Goal: Information Seeking & Learning: Check status

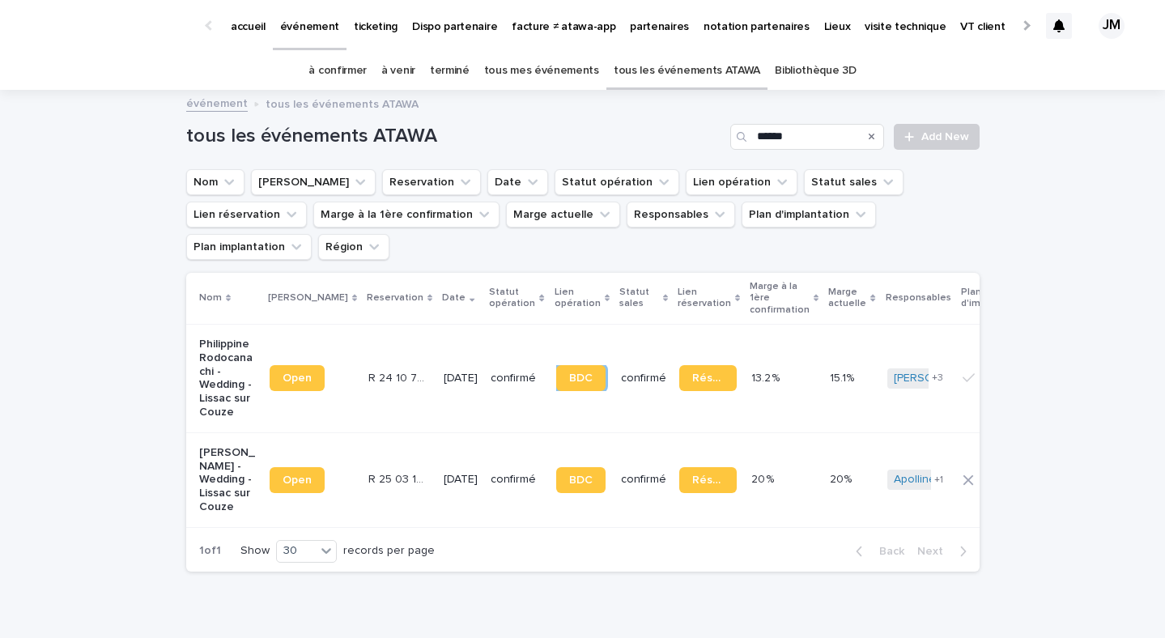
click at [690, 82] on link "tous les événements ATAWA" at bounding box center [687, 71] width 147 height 38
click at [785, 132] on input "Search" at bounding box center [807, 137] width 154 height 26
type input "******"
click at [711, 390] on td "Réservation" at bounding box center [709, 378] width 72 height 109
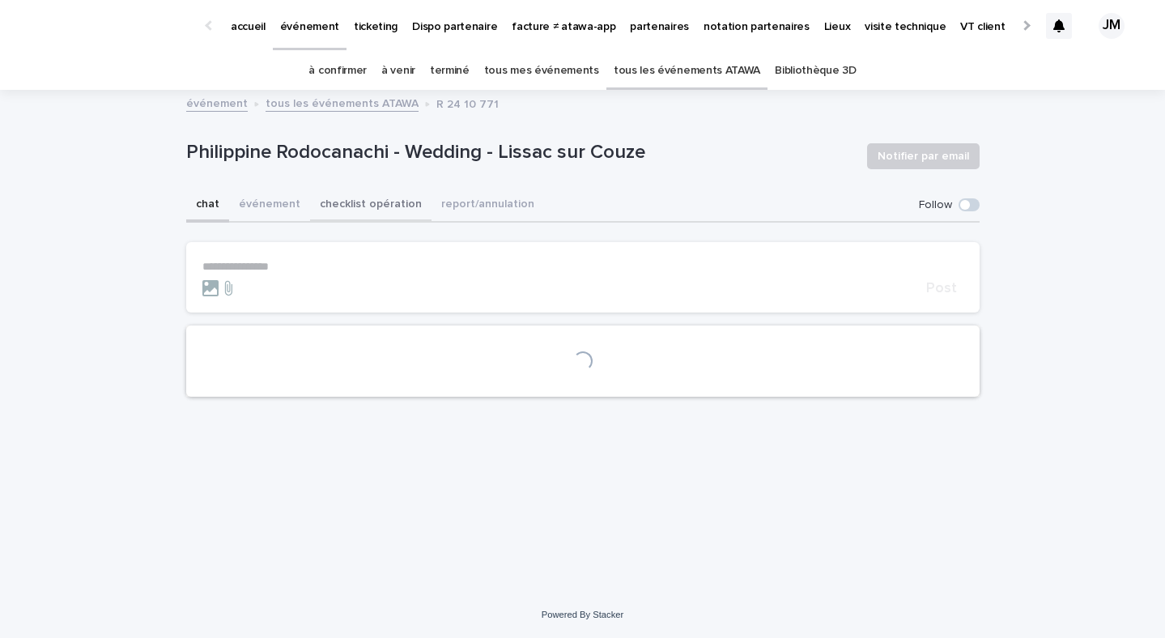
click at [372, 218] on button "checklist opération" at bounding box center [370, 206] width 121 height 34
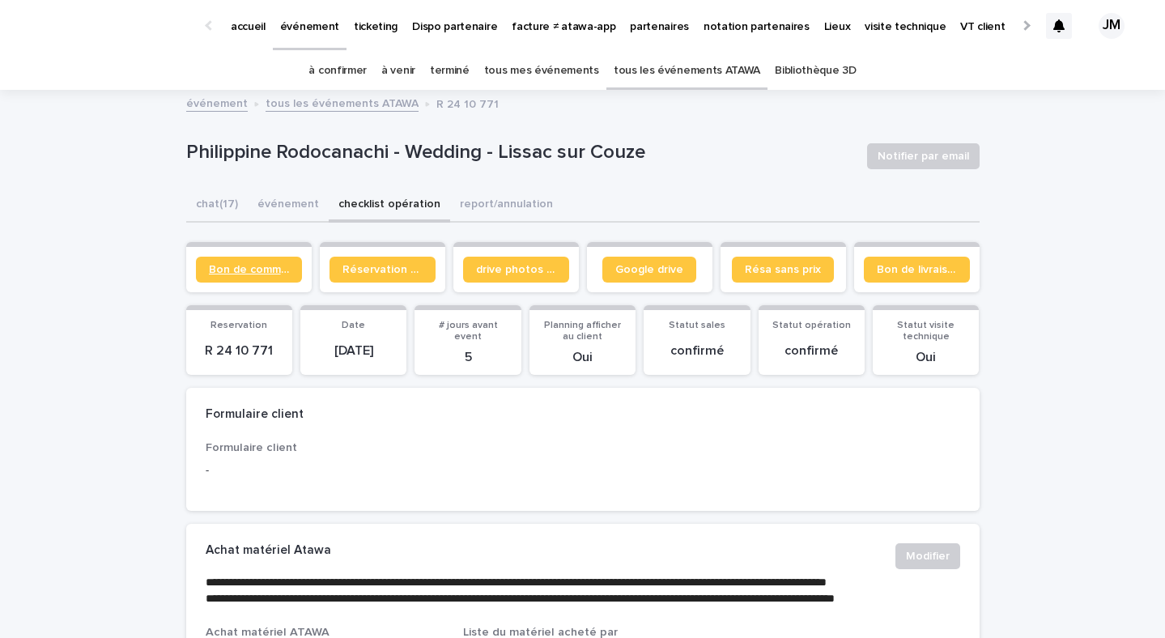
click at [249, 281] on link "Bon de commande" at bounding box center [249, 270] width 106 height 26
click at [341, 80] on link "à confirmer" at bounding box center [338, 71] width 58 height 38
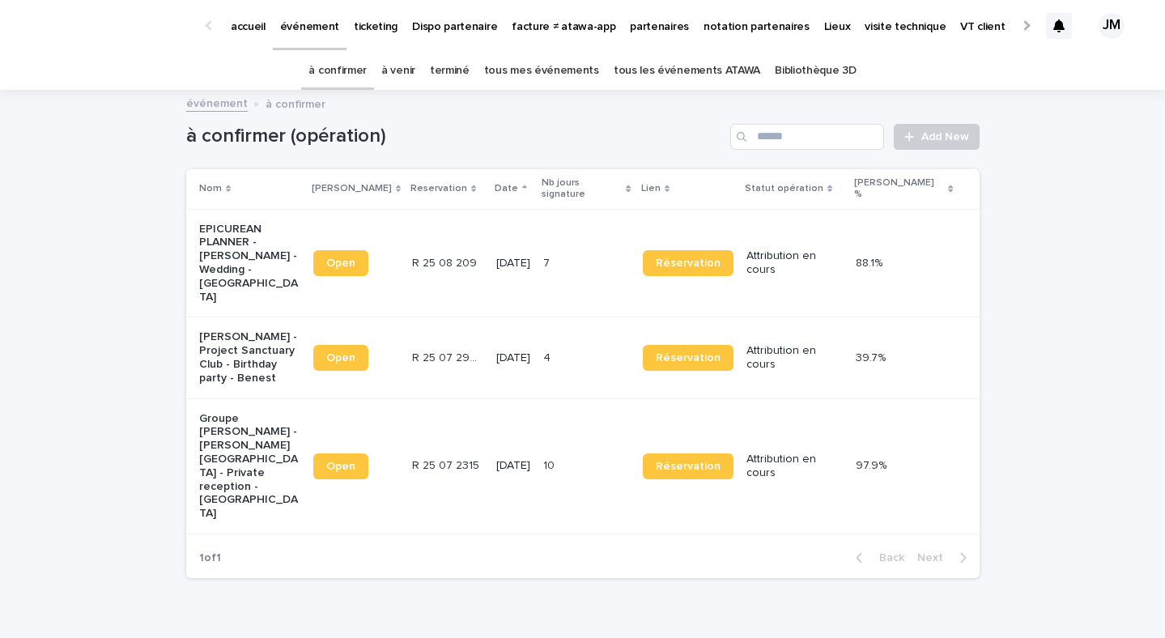
click at [518, 351] on p "[DATE]" at bounding box center [513, 358] width 34 height 14
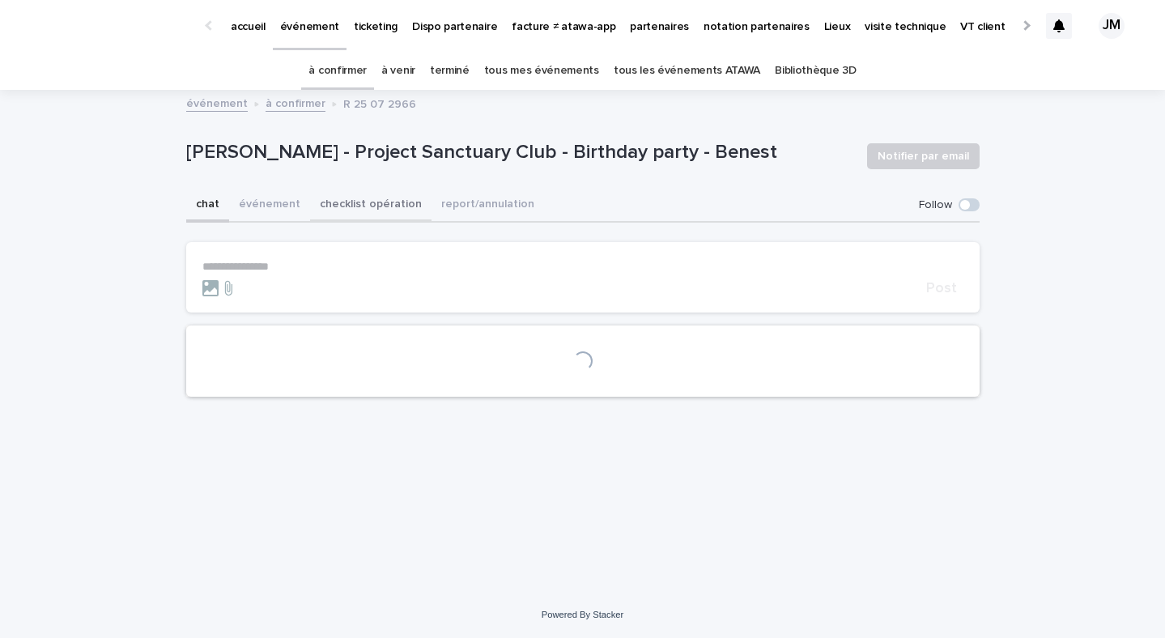
click at [377, 203] on button "checklist opération" at bounding box center [370, 206] width 121 height 34
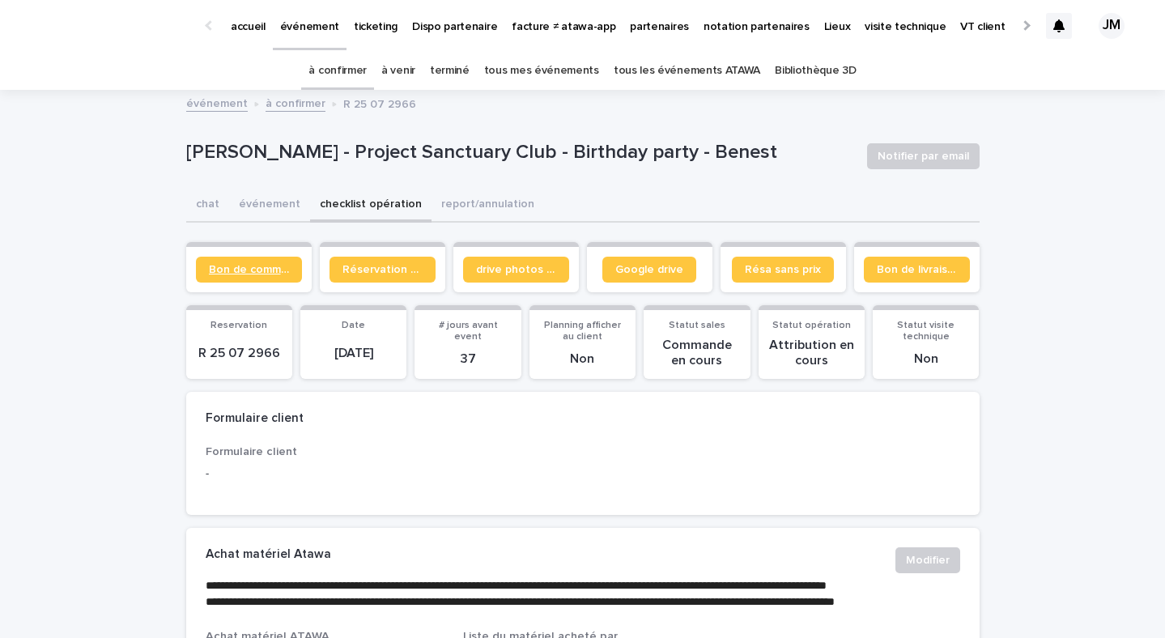
click at [224, 278] on link "Bon de commande" at bounding box center [249, 270] width 106 height 26
click at [632, 81] on link "tous les événements ATAWA" at bounding box center [687, 71] width 147 height 38
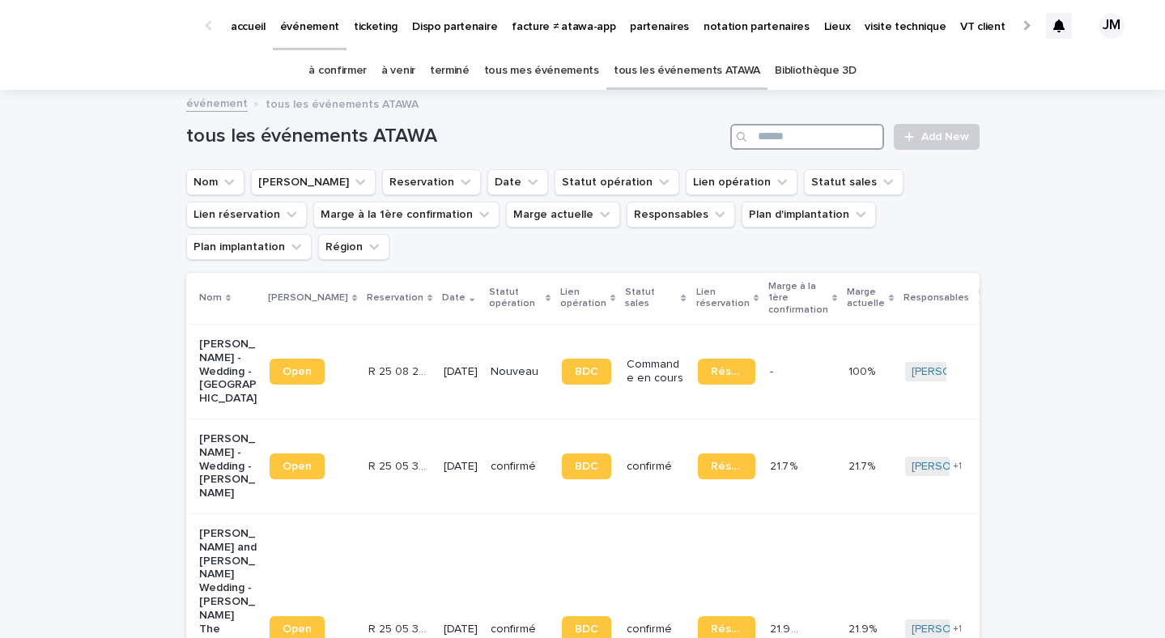
click at [861, 133] on input "Search" at bounding box center [807, 137] width 154 height 26
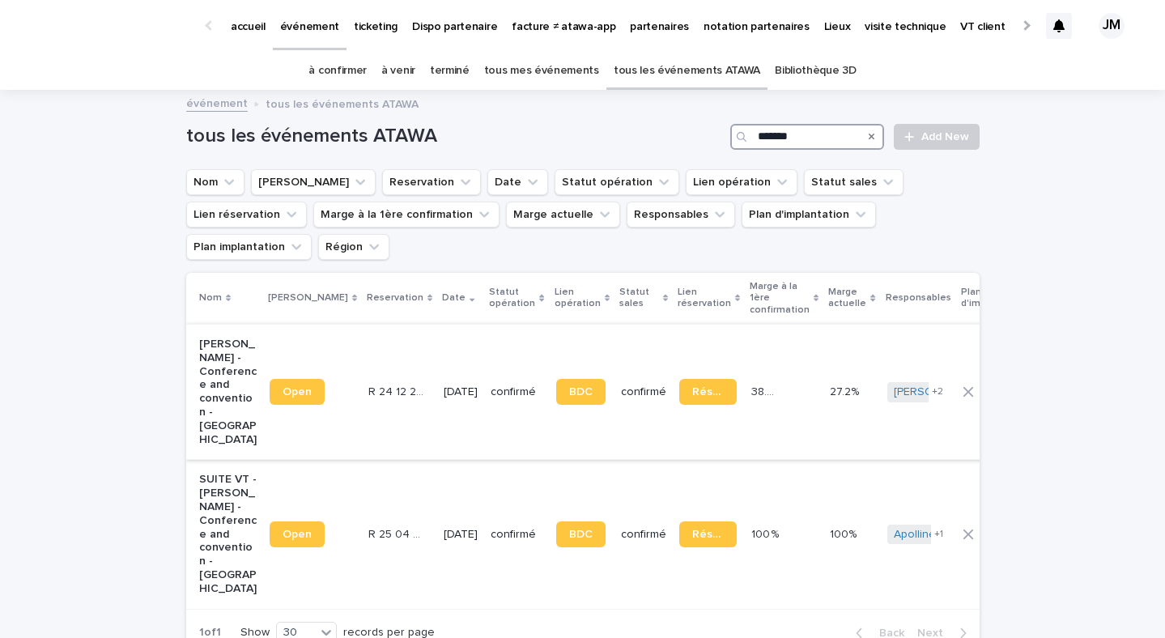
type input "*******"
click at [615, 411] on td "confirmé" at bounding box center [644, 391] width 58 height 135
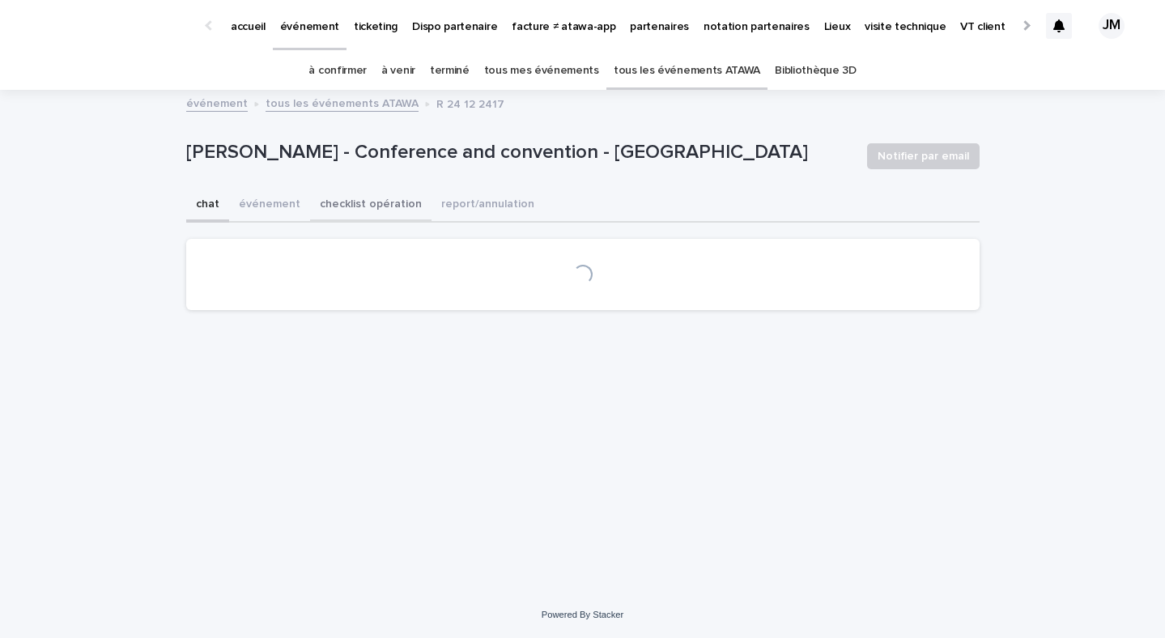
click at [378, 204] on button "checklist opération" at bounding box center [370, 206] width 121 height 34
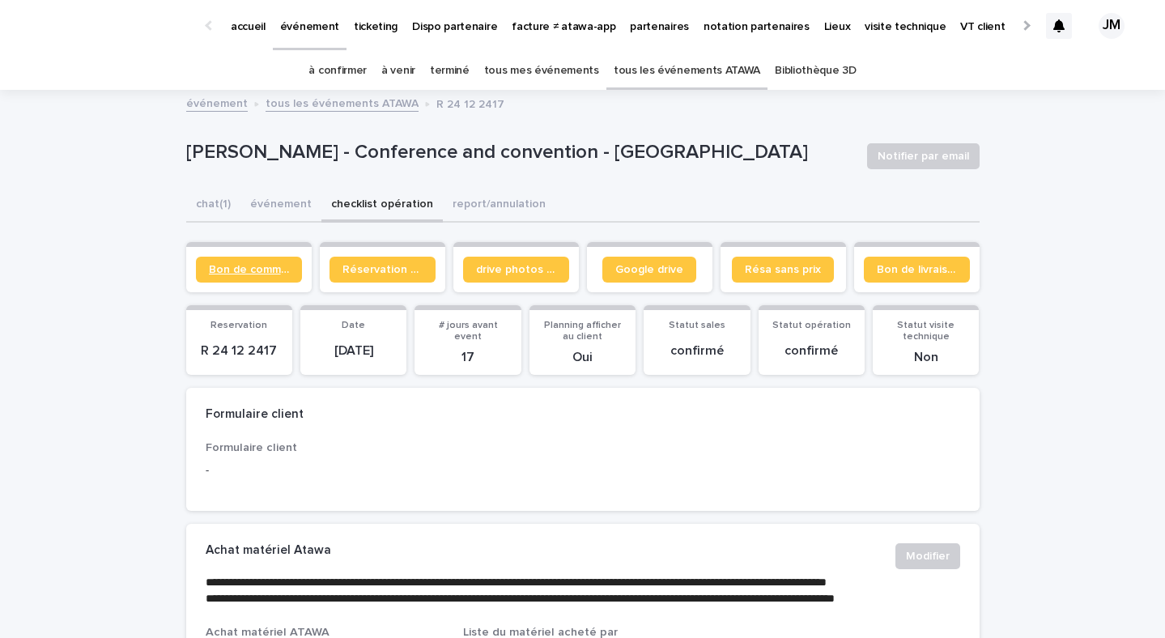
click at [234, 281] on link "Bon de commande" at bounding box center [249, 270] width 106 height 26
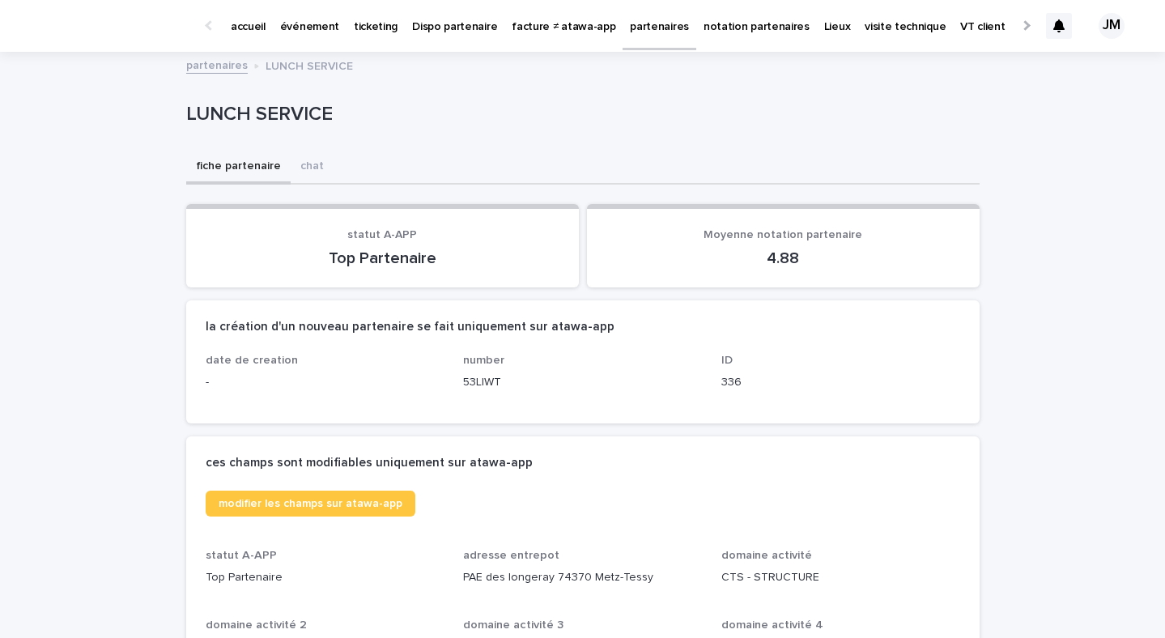
click at [277, 34] on link "événement" at bounding box center [310, 25] width 74 height 50
